Goal: Transaction & Acquisition: Purchase product/service

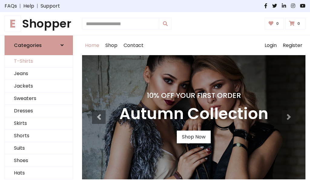
click at [39, 61] on link "T-Shirts" at bounding box center [39, 61] width 68 height 12
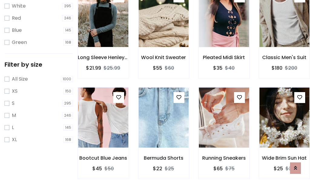
scroll to position [11, 0]
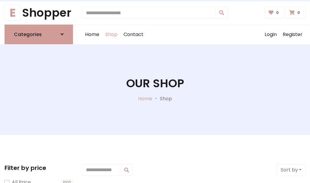
click at [155, 89] on h1 "Our Shop" at bounding box center [155, 84] width 58 height 14
click at [194, 34] on div "Home Shop Contact Log out Login Register" at bounding box center [194, 34] width 224 height 19
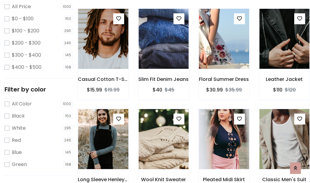
scroll to position [176, 0]
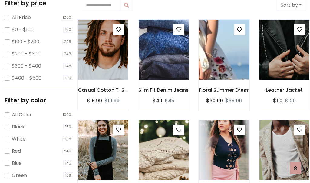
click at [224, 50] on img at bounding box center [224, 49] width 60 height 145
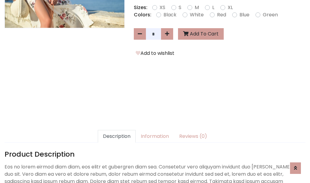
scroll to position [148, 0]
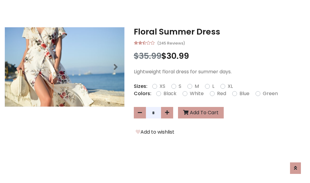
click at [220, 32] on h3 "Floral Summer Dress" at bounding box center [220, 32] width 172 height 10
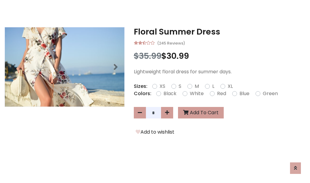
scroll to position [0, 0]
